Goal: Information Seeking & Learning: Learn about a topic

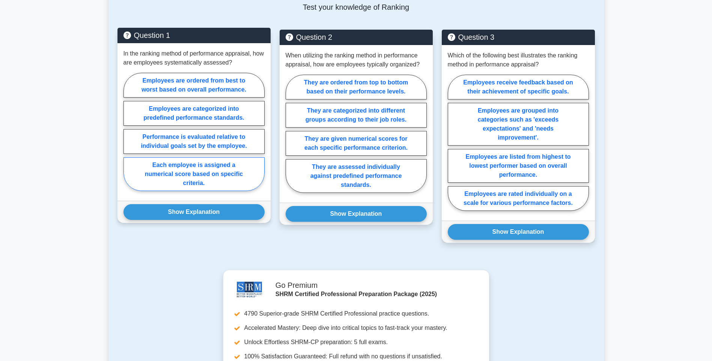
scroll to position [300, 0]
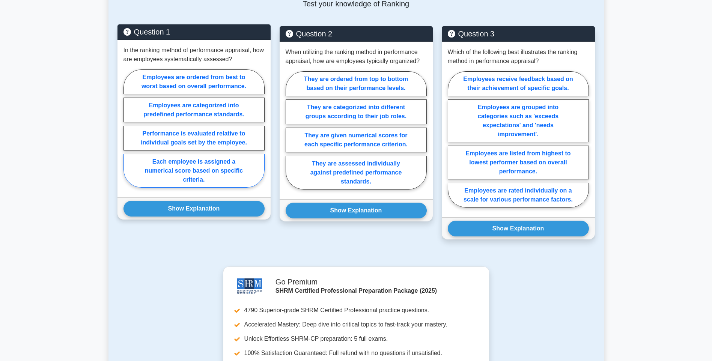
click at [219, 179] on label "Each employee is assigned a numerical score based on specific criteria." at bounding box center [193, 171] width 141 height 34
click at [128, 133] on input "Each employee is assigned a numerical score based on specific criteria." at bounding box center [125, 130] width 5 height 5
radio input "true"
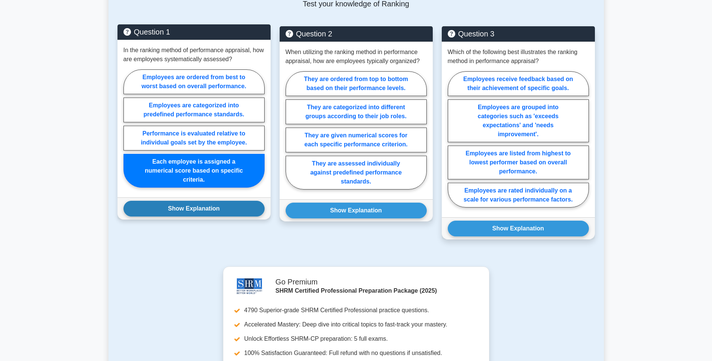
click at [218, 211] on button "Show Explanation" at bounding box center [193, 209] width 141 height 16
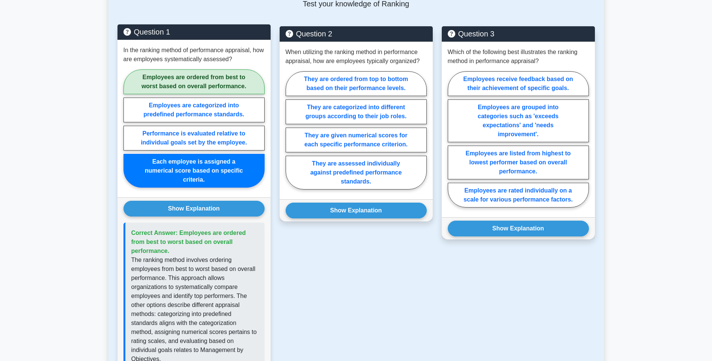
click at [220, 71] on label "Employees are ordered from best to worst based on overall performance." at bounding box center [193, 81] width 141 height 25
click at [128, 128] on input "Employees are ordered from best to worst based on overall performance." at bounding box center [125, 130] width 5 height 5
radio input "true"
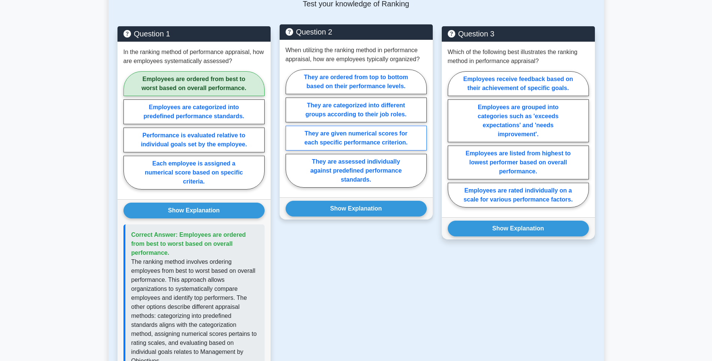
click at [404, 140] on label "They are given numerical scores for each specific performance criterion." at bounding box center [355, 138] width 141 height 25
click at [290, 133] on input "They are given numerical scores for each specific performance criterion." at bounding box center [287, 130] width 5 height 5
radio input "true"
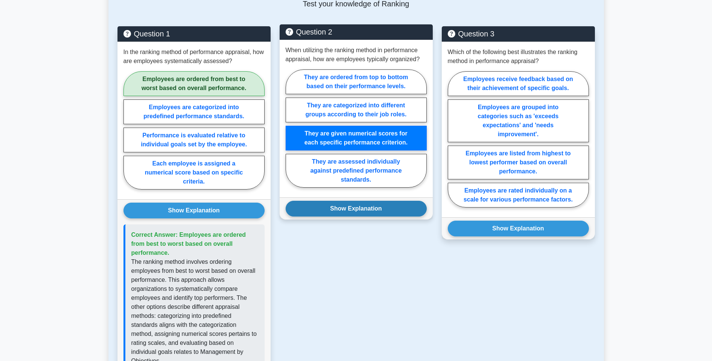
click at [399, 207] on button "Show Explanation" at bounding box center [355, 209] width 141 height 16
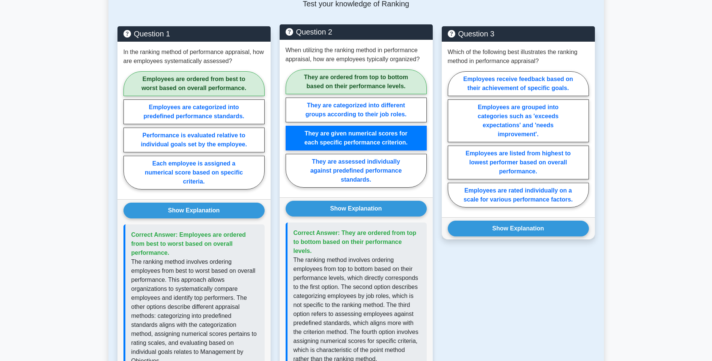
click at [387, 77] on label "They are ordered from top to bottom based on their performance levels." at bounding box center [355, 81] width 141 height 25
click at [290, 128] on input "They are ordered from top to bottom based on their performance levels." at bounding box center [287, 130] width 5 height 5
radio input "true"
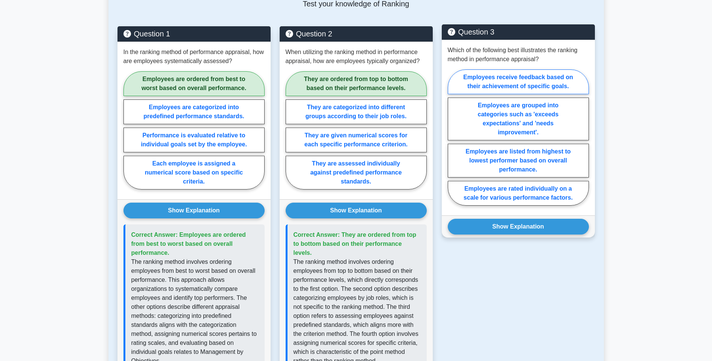
click at [558, 87] on label "Employees receive feedback based on their achievement of specific goals." at bounding box center [518, 81] width 141 height 25
click at [452, 137] on input "Employees receive feedback based on their achievement of specific goals." at bounding box center [450, 139] width 5 height 5
radio input "true"
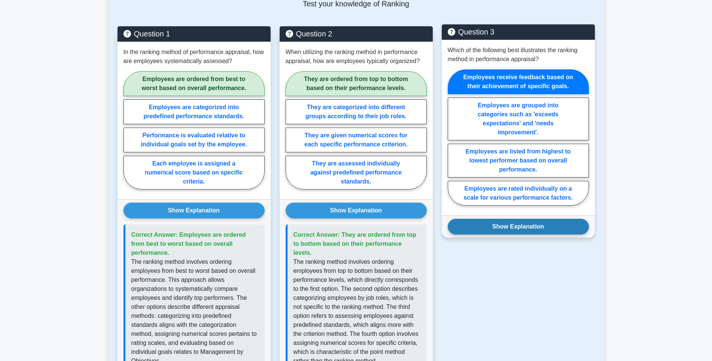
click at [552, 232] on button "Show Explanation" at bounding box center [518, 227] width 141 height 16
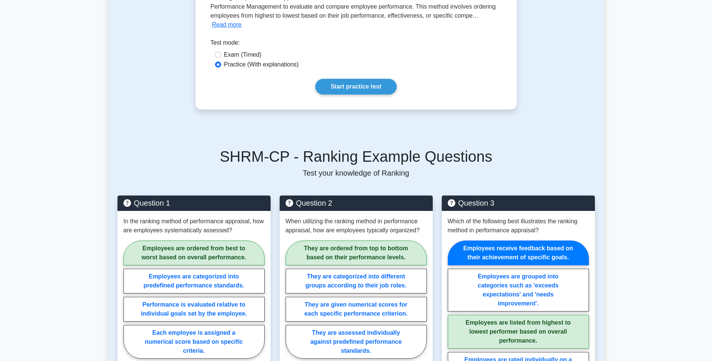
scroll to position [0, 0]
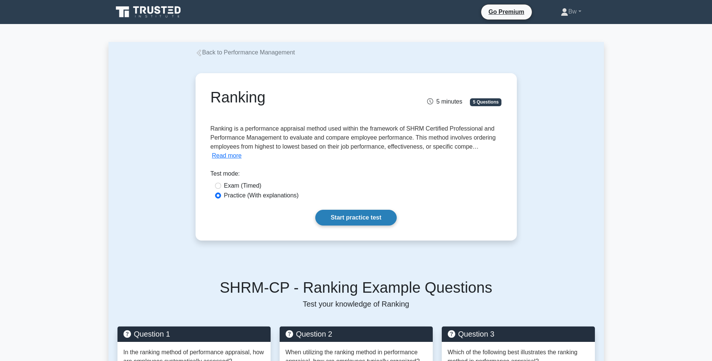
click at [361, 225] on link "Start practice test" at bounding box center [355, 218] width 81 height 16
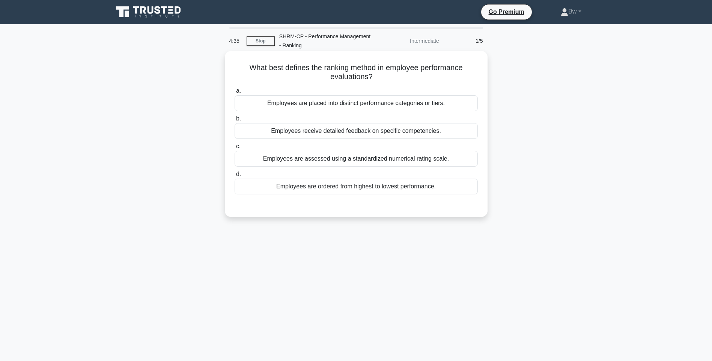
click at [446, 187] on div "Employees are ordered from highest to lowest performance." at bounding box center [355, 187] width 243 height 16
click at [234, 177] on input "d. Employees are ordered from highest to lowest performance." at bounding box center [234, 174] width 0 height 5
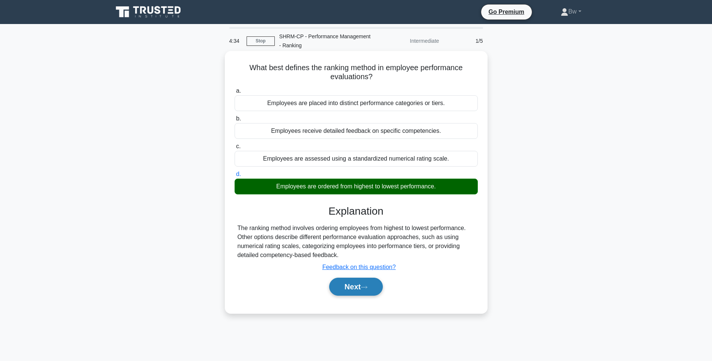
click at [346, 292] on button "Next" at bounding box center [356, 287] width 54 height 18
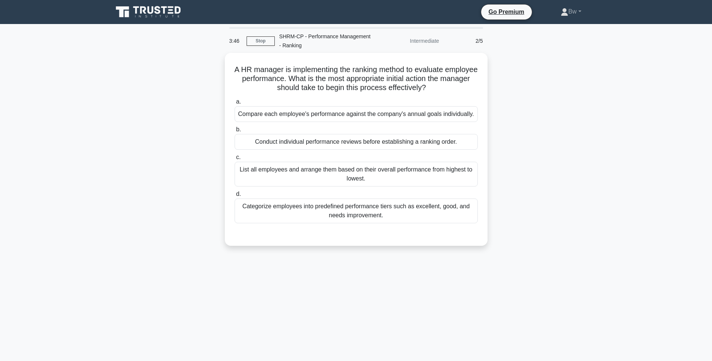
click at [14, 222] on main "3:46 Stop SHRM-CP - Performance Management - Ranking Intermediate 2/5 A HR mana…" at bounding box center [356, 214] width 712 height 381
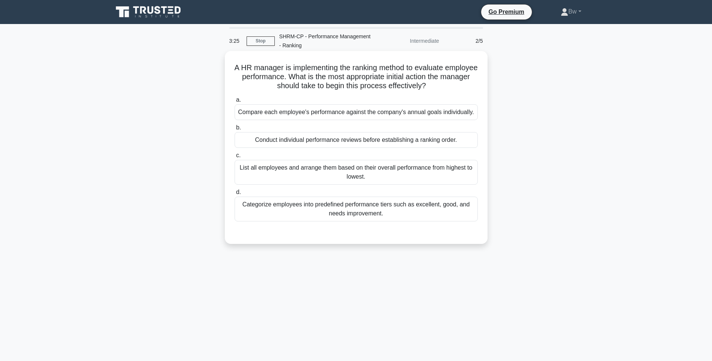
click at [401, 180] on div "List all employees and arrange them based on their overall performance from hig…" at bounding box center [355, 172] width 243 height 25
click at [234, 158] on input "c. List all employees and arrange them based on their overall performance from …" at bounding box center [234, 155] width 0 height 5
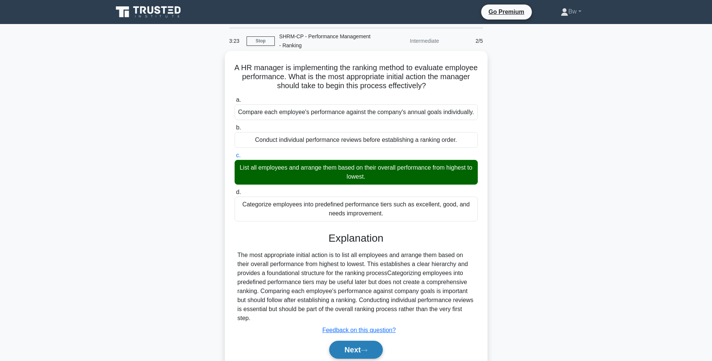
click at [358, 355] on button "Next" at bounding box center [356, 350] width 54 height 18
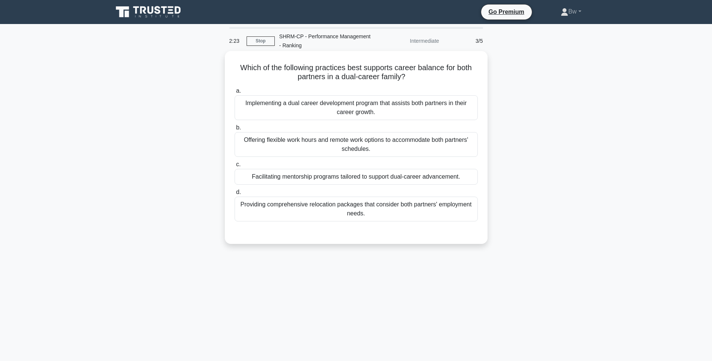
click at [385, 110] on div "Implementing a dual career development program that assists both partners in th…" at bounding box center [355, 107] width 243 height 25
click at [234, 93] on input "a. Implementing a dual career development program that assists both partners in…" at bounding box center [234, 91] width 0 height 5
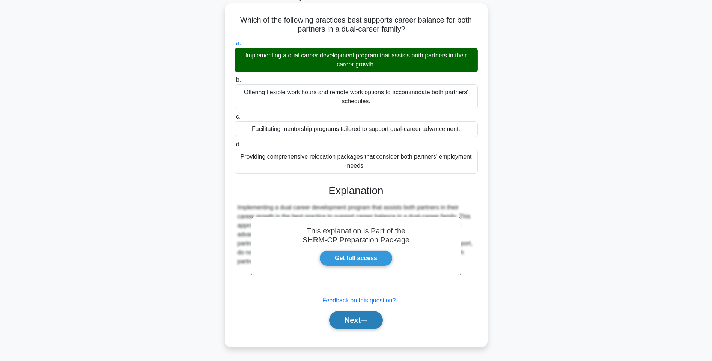
click at [366, 322] on icon at bounding box center [364, 321] width 7 height 4
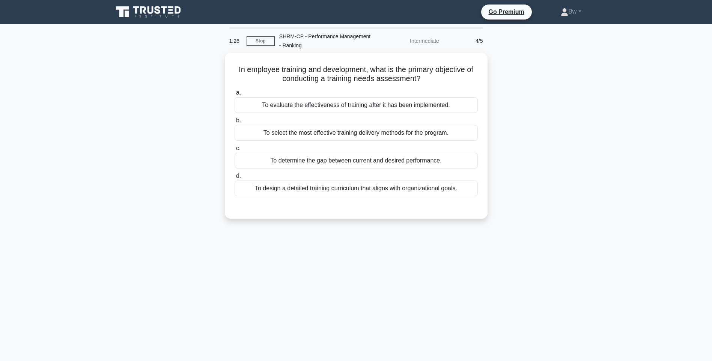
click at [126, 167] on div "In employee training and development, what is the primary objective of conducti…" at bounding box center [355, 140] width 495 height 175
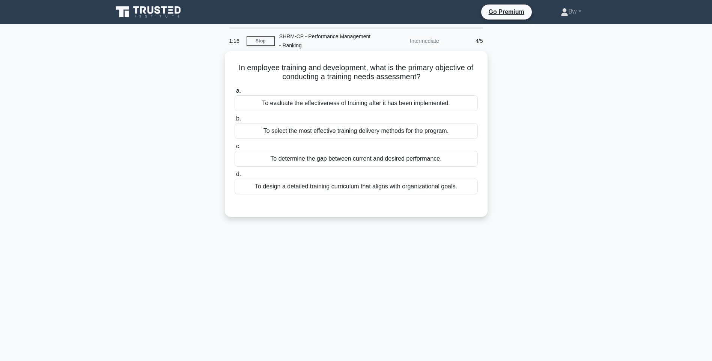
click at [398, 164] on div "To determine the gap between current and desired performance." at bounding box center [355, 159] width 243 height 16
click at [234, 149] on input "c. To determine the gap between current and desired performance." at bounding box center [234, 146] width 0 height 5
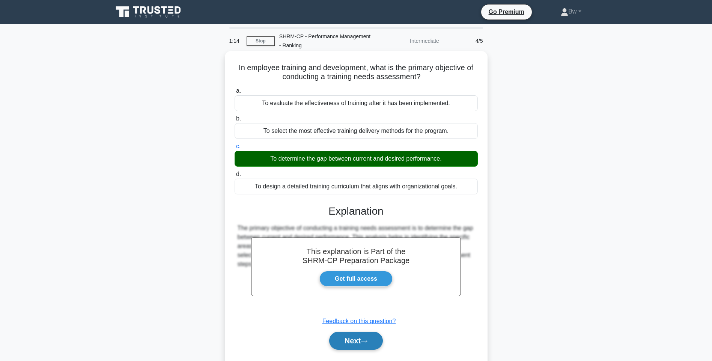
click at [360, 343] on button "Next" at bounding box center [356, 341] width 54 height 18
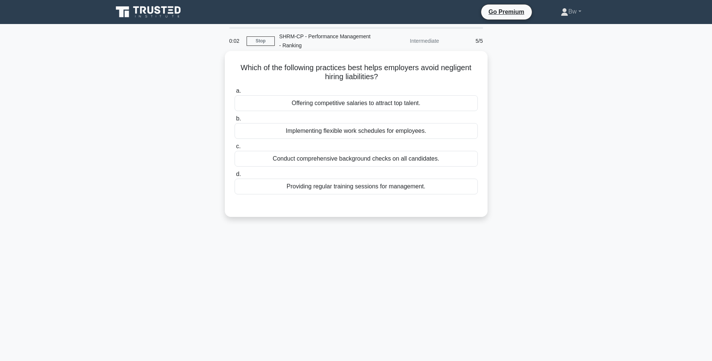
click at [379, 189] on div "Providing regular training sessions for management." at bounding box center [355, 187] width 243 height 16
click at [234, 177] on input "d. Providing regular training sessions for management." at bounding box center [234, 174] width 0 height 5
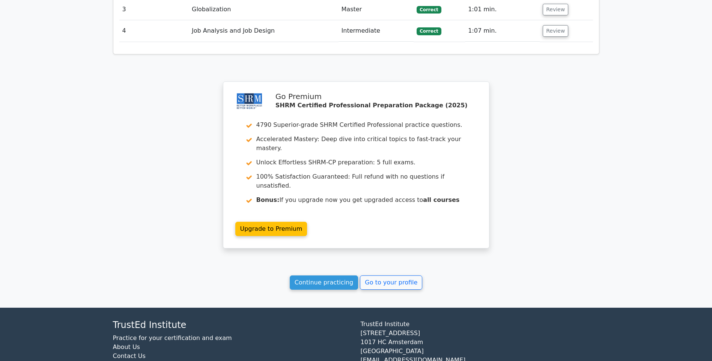
scroll to position [861, 0]
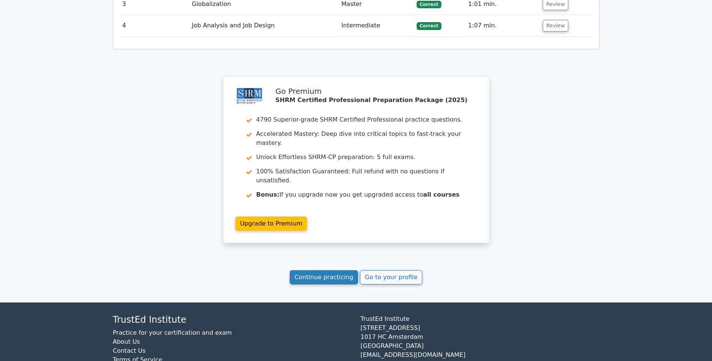
click at [328, 270] on link "Continue practicing" at bounding box center [324, 277] width 69 height 14
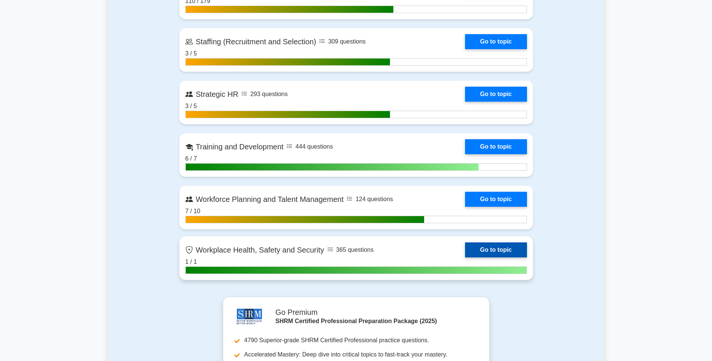
scroll to position [1088, 0]
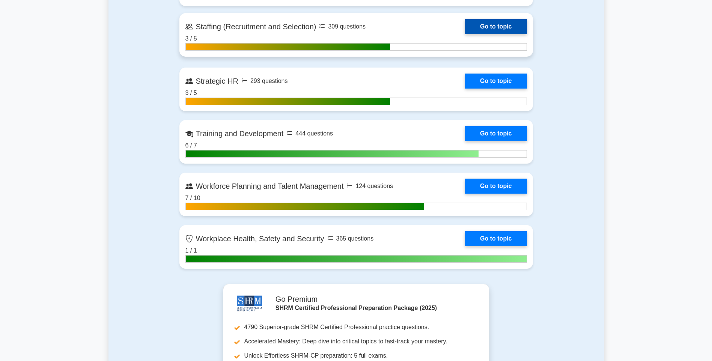
click at [497, 24] on link "Go to topic" at bounding box center [496, 26] width 62 height 15
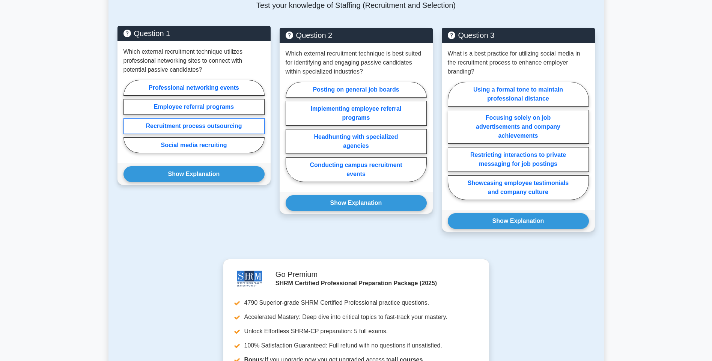
scroll to position [375, 0]
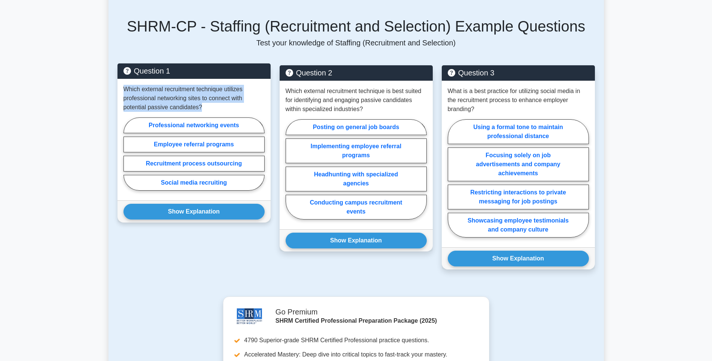
drag, startPoint x: 123, startPoint y: 87, endPoint x: 203, endPoint y: 108, distance: 82.0
click at [203, 108] on p "Which external recruitment technique utilizes professional networking sites to …" at bounding box center [193, 98] width 141 height 27
